Goal: Information Seeking & Learning: Learn about a topic

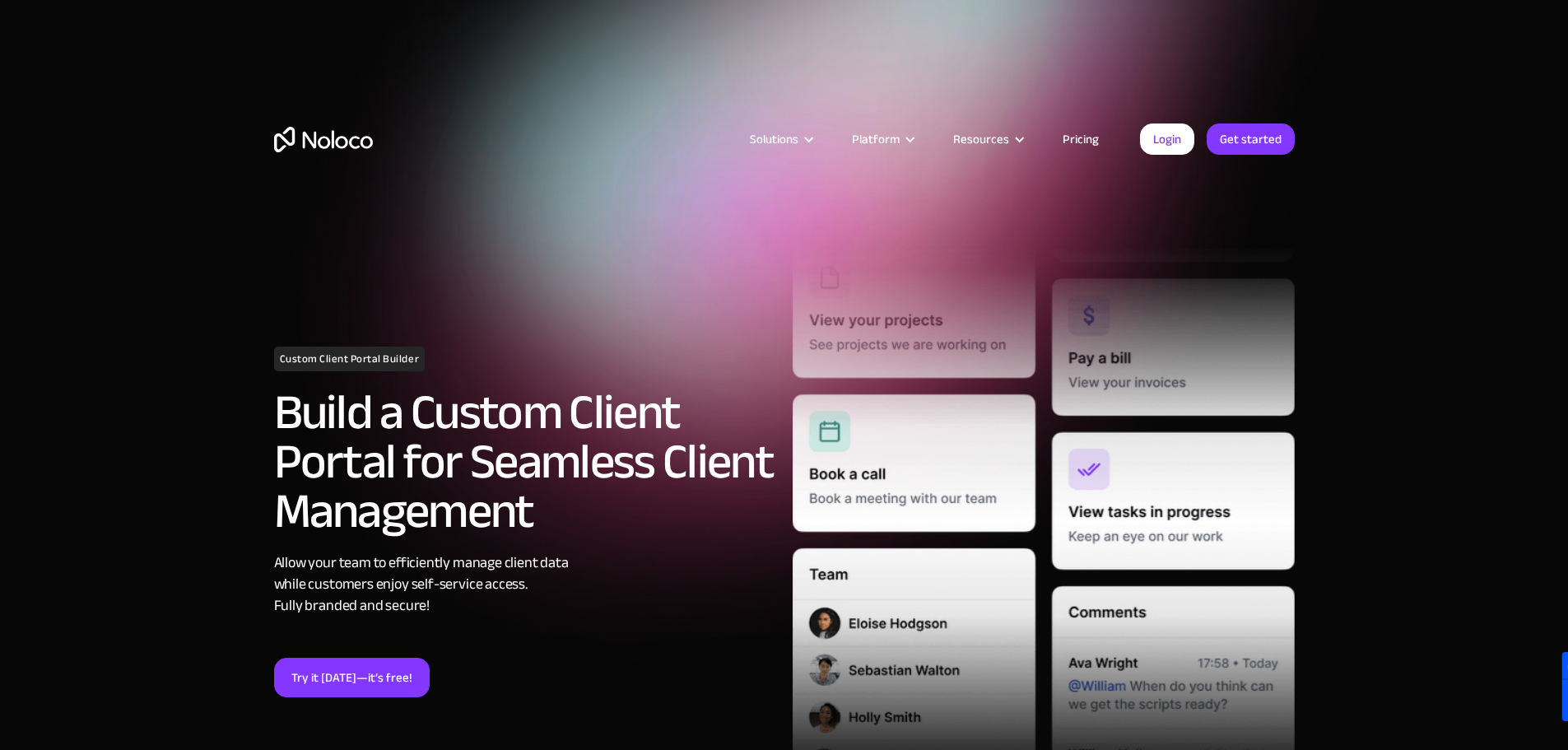
click at [1056, 141] on link "Pricing" at bounding box center [1081, 139] width 77 height 22
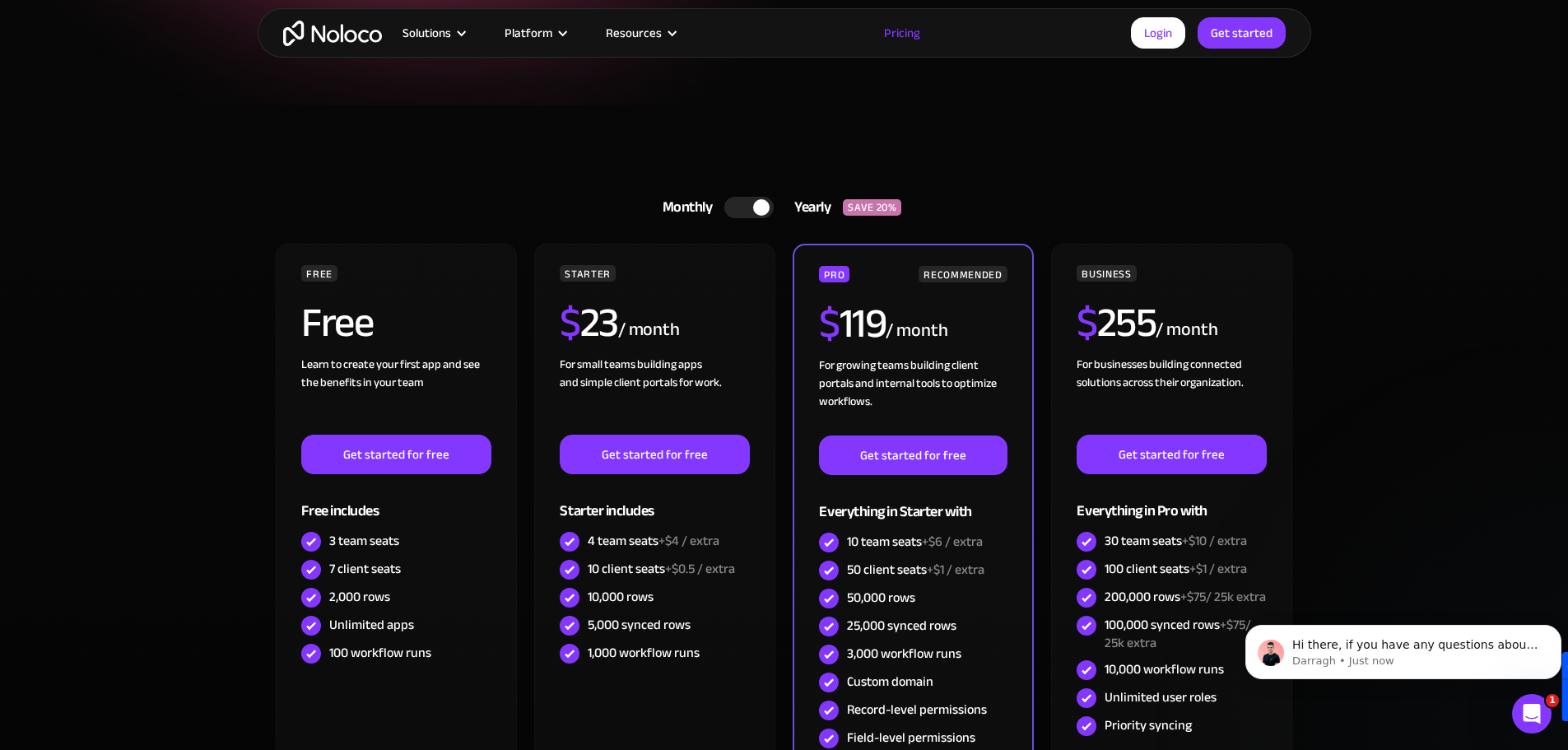
click at [318, 35] on img "home" at bounding box center [332, 33] width 99 height 25
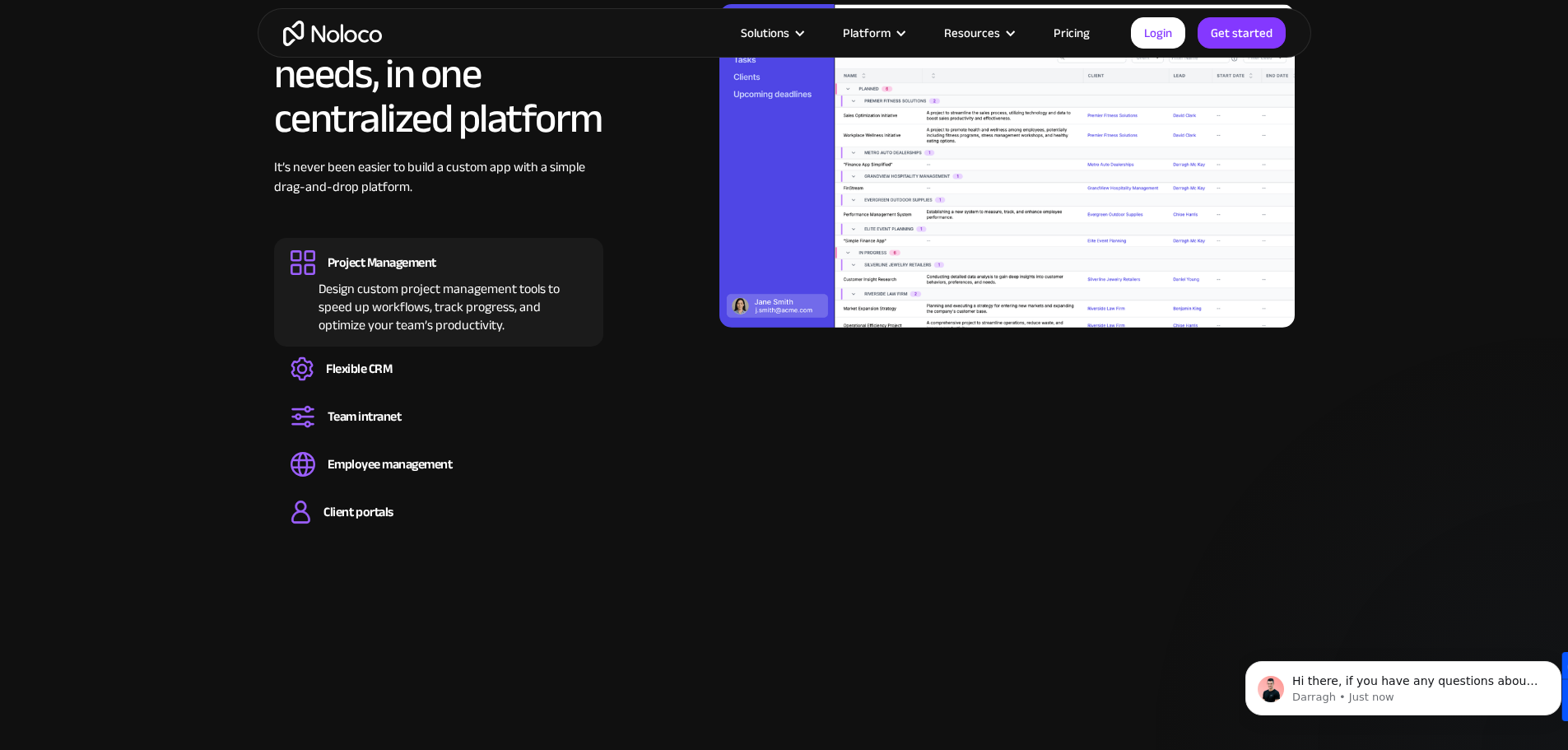
scroll to position [1728, 0]
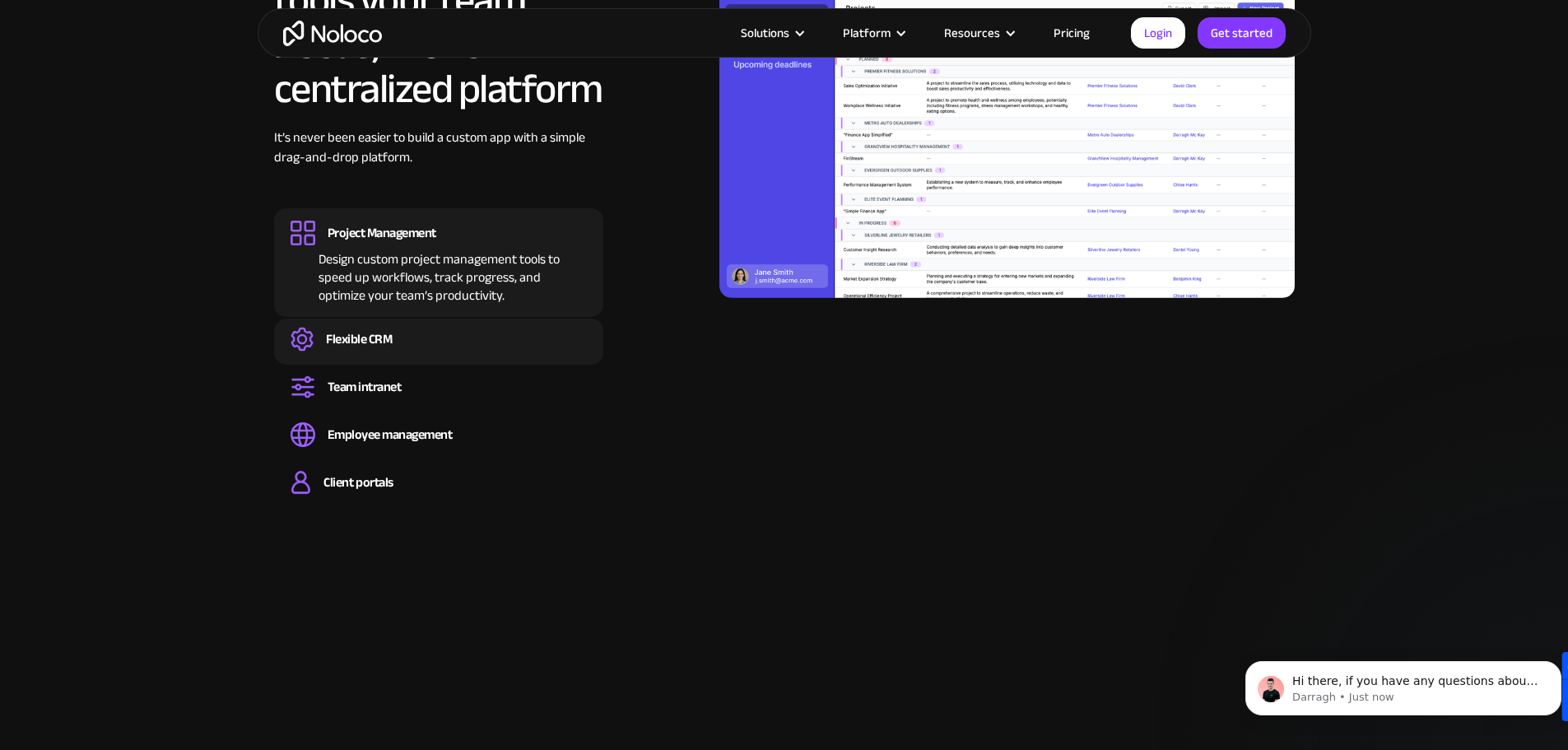
click at [355, 349] on div "Flexible CRM" at bounding box center [359, 339] width 66 height 18
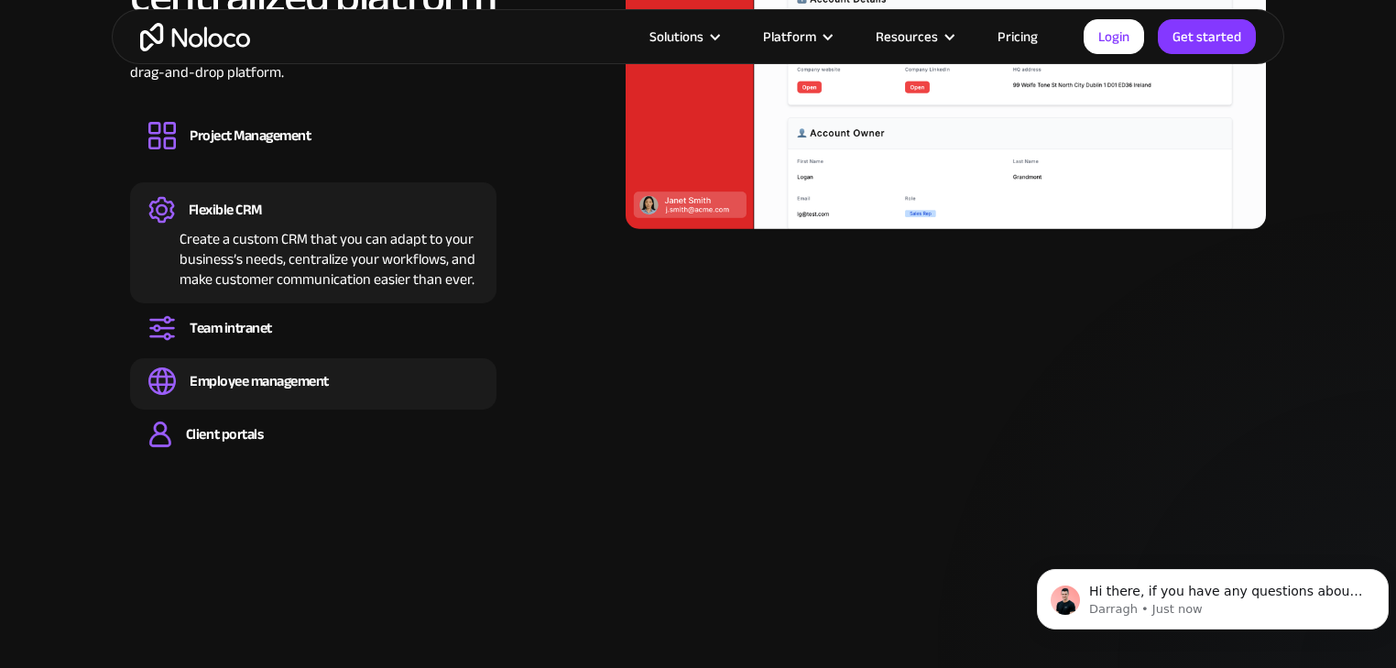
scroll to position [2034, 0]
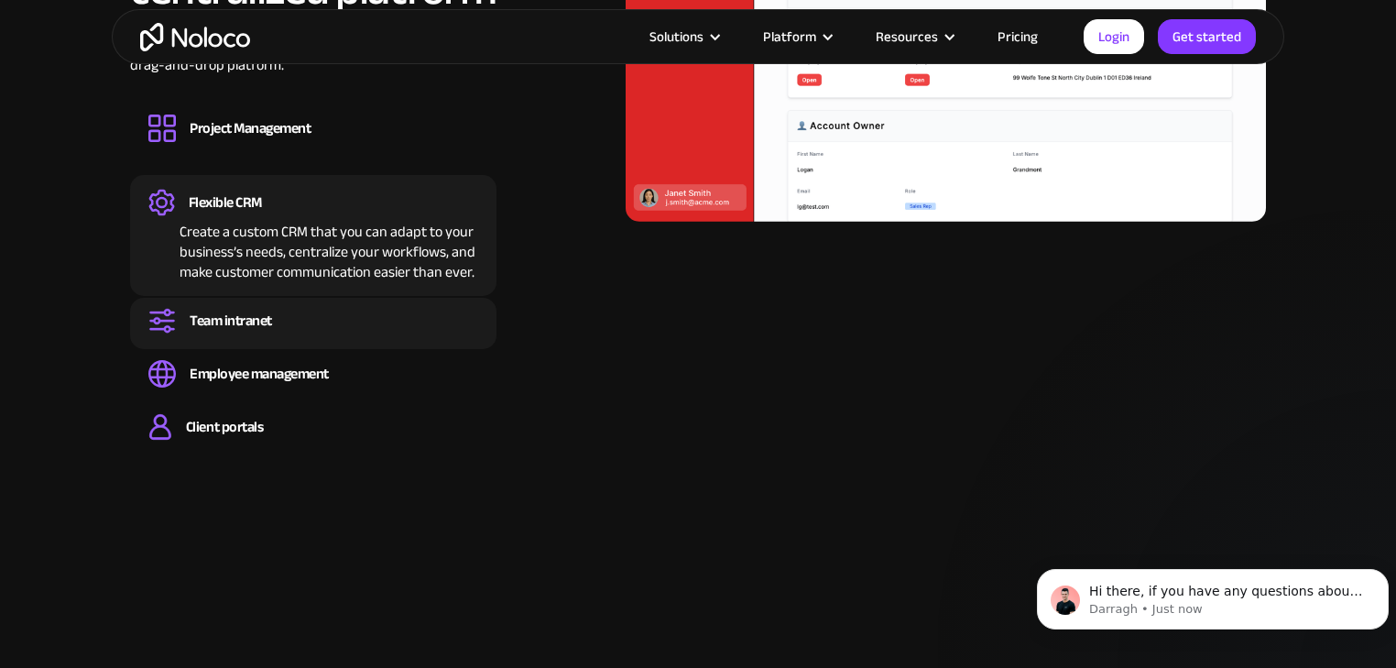
click at [242, 315] on div "Team intranet" at bounding box center [231, 321] width 82 height 20
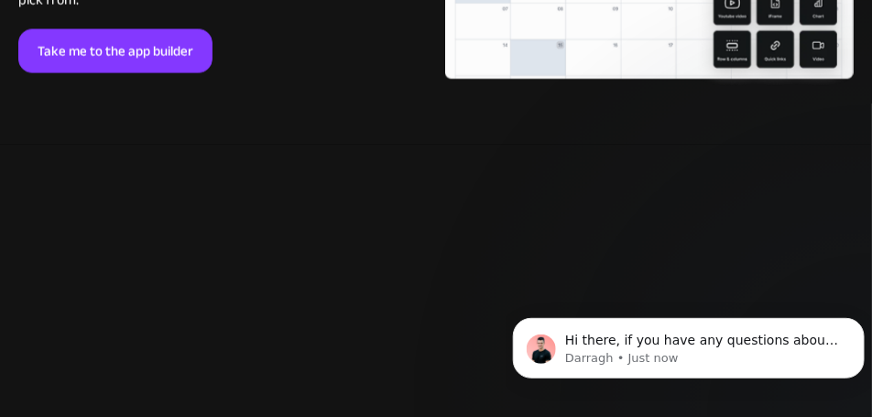
scroll to position [4335, 0]
